Goal: Communication & Community: Answer question/provide support

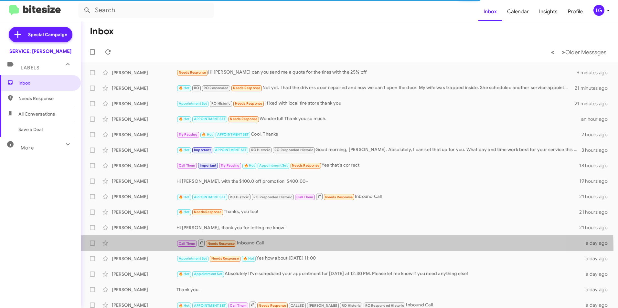
click at [302, 249] on div "Call Them Needs Response Inbound Call a day ago" at bounding box center [349, 243] width 527 height 13
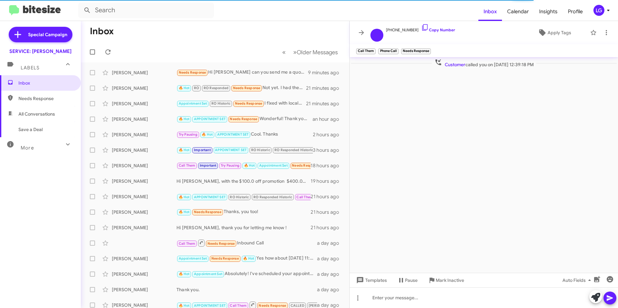
click at [274, 230] on div "Hi [PERSON_NAME], thank you for letting me know !" at bounding box center [243, 227] width 134 height 6
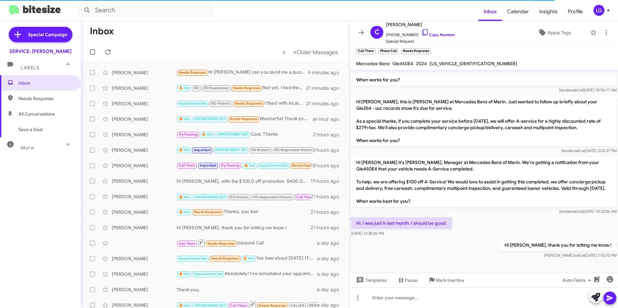
scroll to position [141, 0]
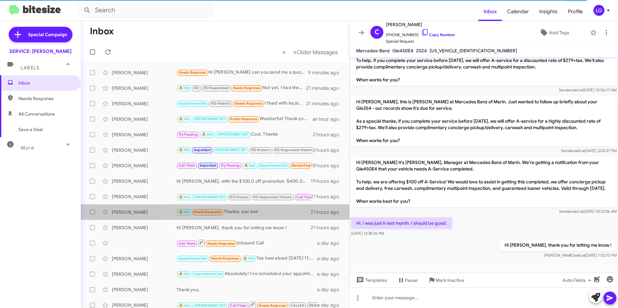
click at [275, 217] on div "[PERSON_NAME] 🔥 Hot Needs Response Thanks, you too! 21 hours ago" at bounding box center [215, 212] width 258 height 13
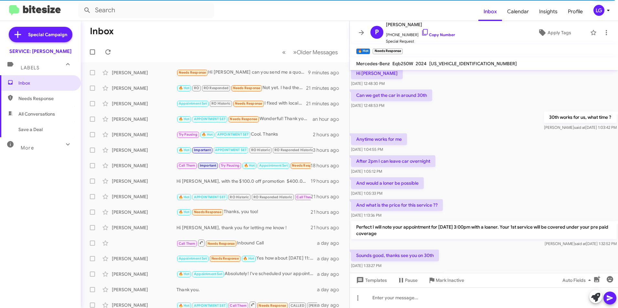
scroll to position [125, 0]
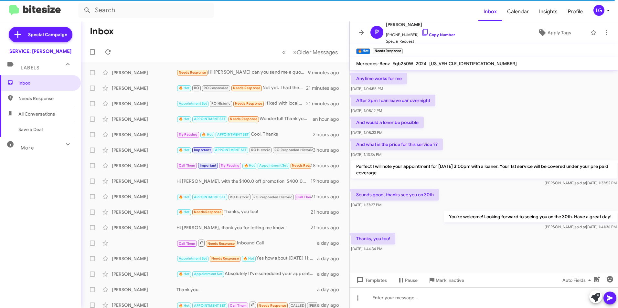
click at [139, 137] on div "[PERSON_NAME]" at bounding box center [144, 134] width 65 height 6
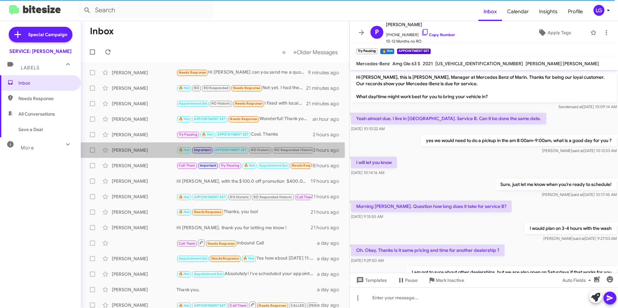
click at [153, 151] on div "[PERSON_NAME]" at bounding box center [144, 150] width 65 height 6
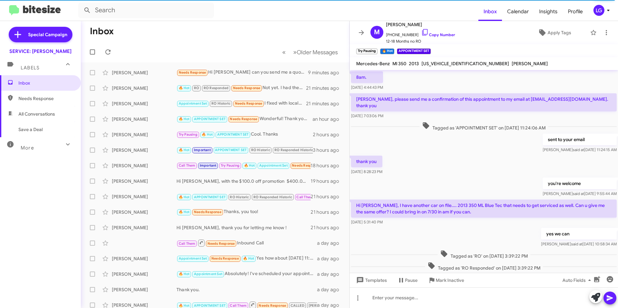
scroll to position [316, 0]
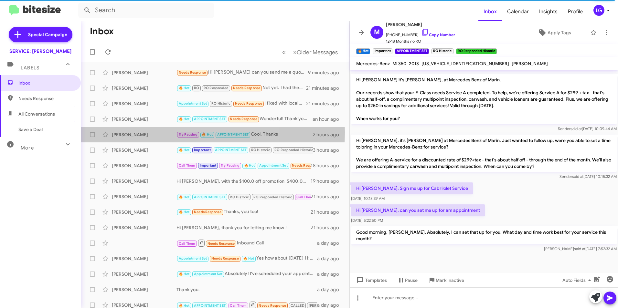
drag, startPoint x: 148, startPoint y: 132, endPoint x: 147, endPoint y: 136, distance: 3.9
click at [148, 133] on div "[PERSON_NAME]" at bounding box center [144, 134] width 65 height 6
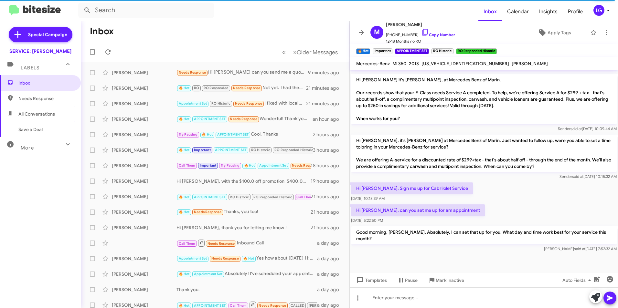
scroll to position [160, 0]
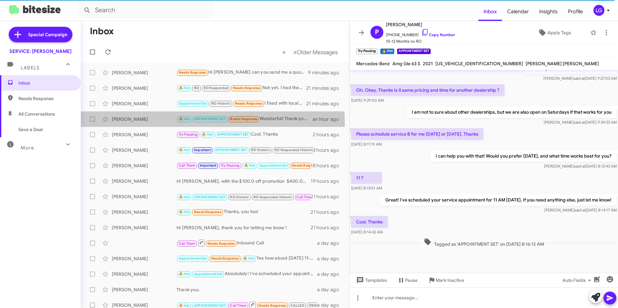
click at [141, 124] on div "[PERSON_NAME] 🔥 Hot APPOINTMENT SET Needs Response Wonderful! Thank you so much…" at bounding box center [215, 119] width 258 height 13
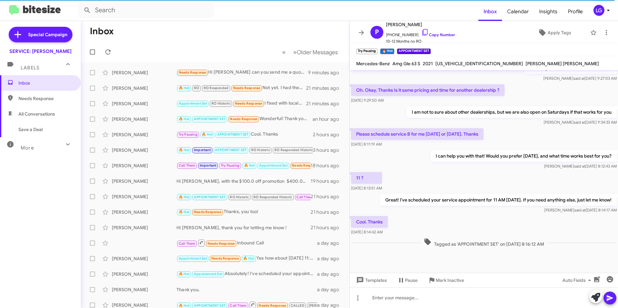
scroll to position [186, 0]
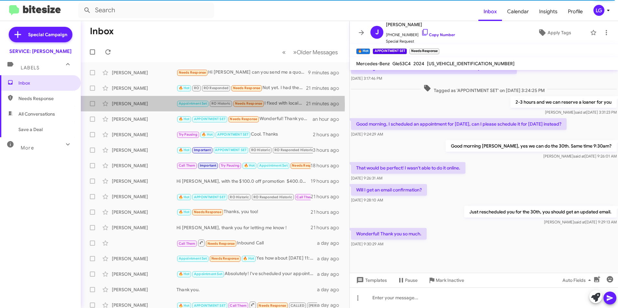
click at [133, 105] on div "[PERSON_NAME]" at bounding box center [144, 103] width 65 height 6
